Goal: Task Accomplishment & Management: Manage account settings

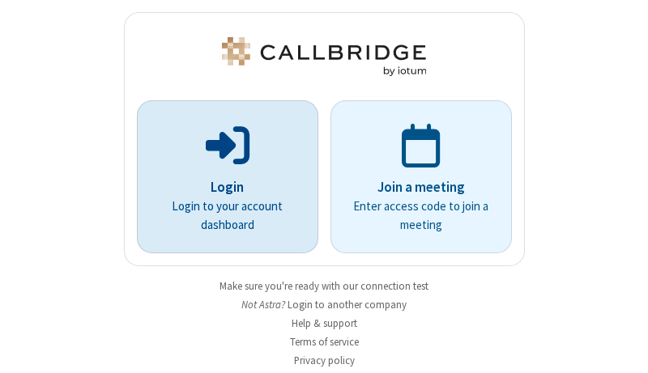
click at [221, 187] on p "Login" at bounding box center [228, 187] width 136 height 21
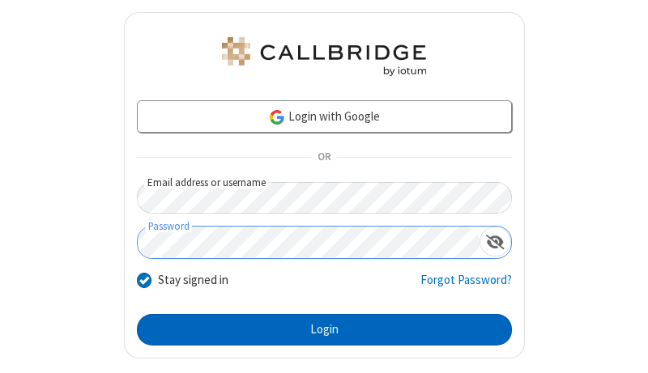
click at [317, 330] on button "Login" at bounding box center [324, 330] width 375 height 32
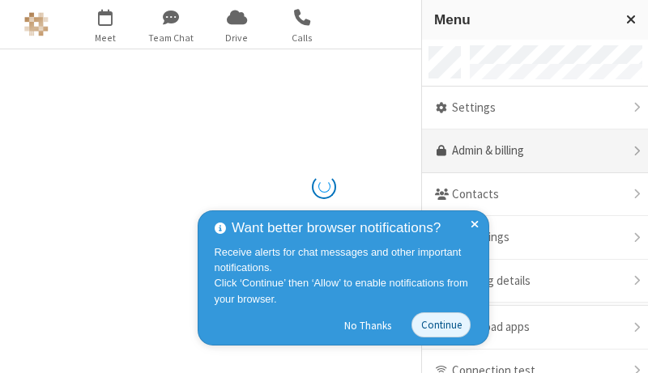
click at [529, 151] on link "Admin & billing" at bounding box center [535, 152] width 226 height 44
